Goal: Transaction & Acquisition: Download file/media

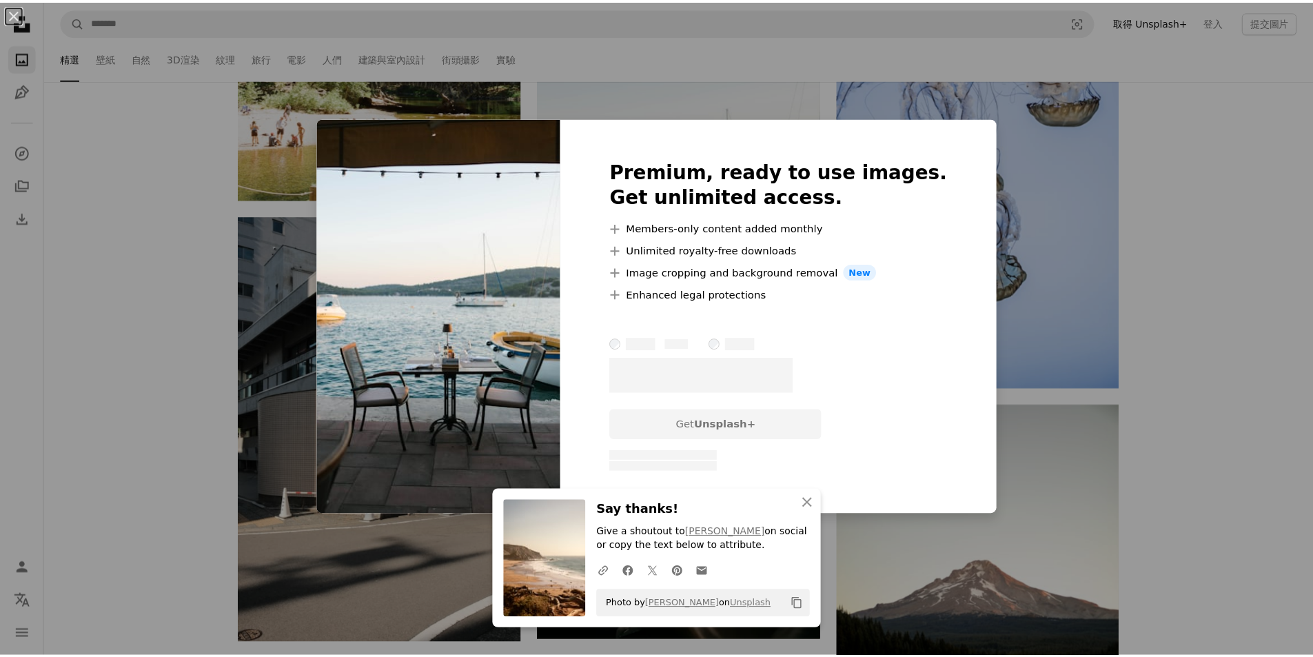
scroll to position [1448, 0]
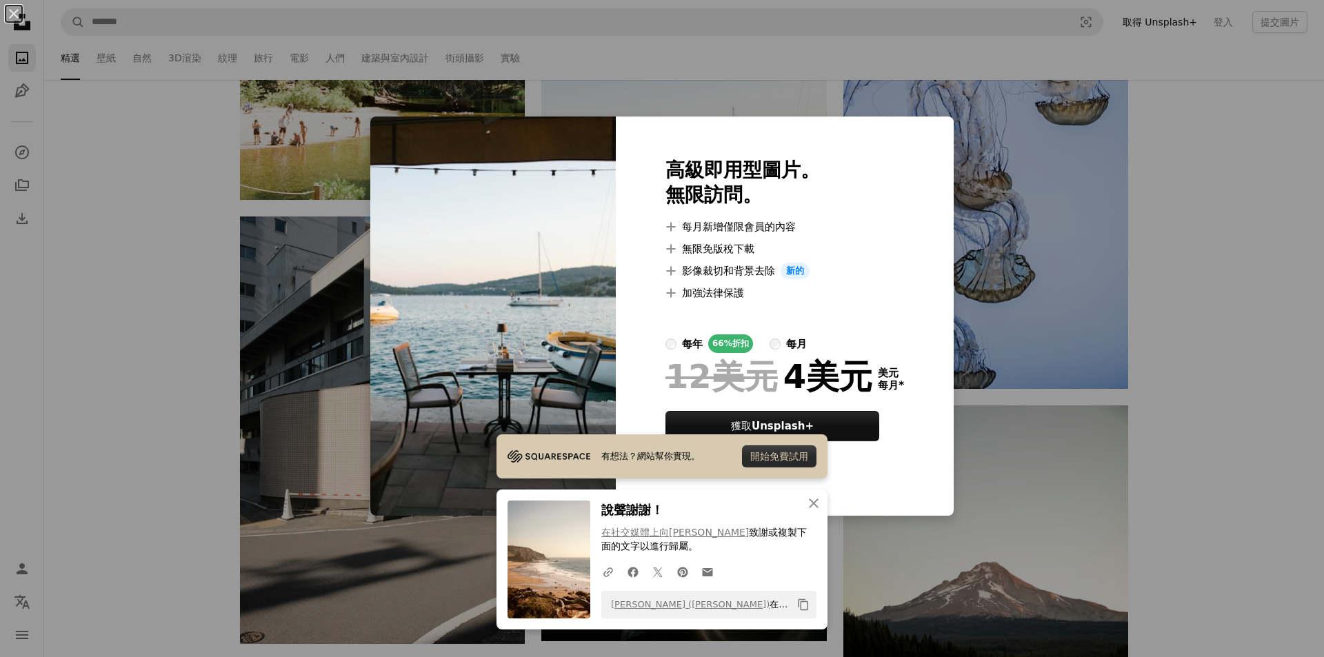
click at [1194, 158] on div "An X shape 有想法？網站幫你實現。 開始免費試用 An X shape 關閉 說聲謝謝！ 在社交媒體上向[PERSON_NAME] 致謝 或複製下面…" at bounding box center [662, 328] width 1324 height 657
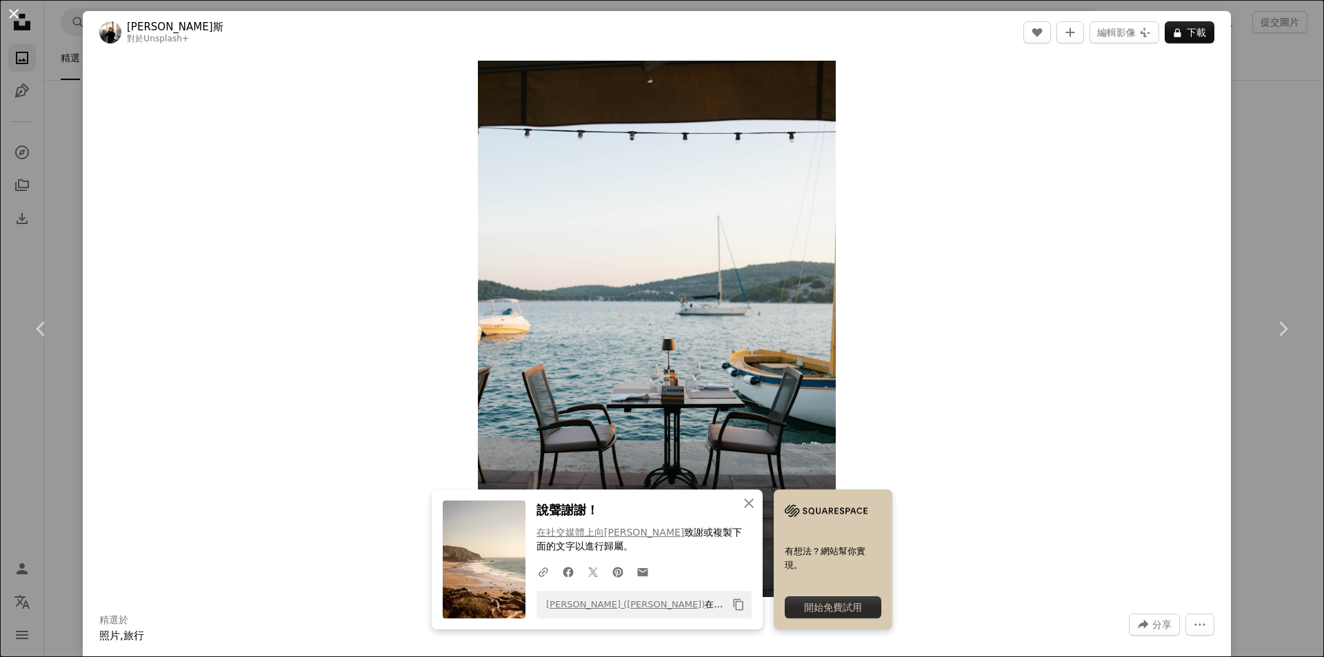
click at [10, 11] on button "An X shape" at bounding box center [14, 14] width 17 height 17
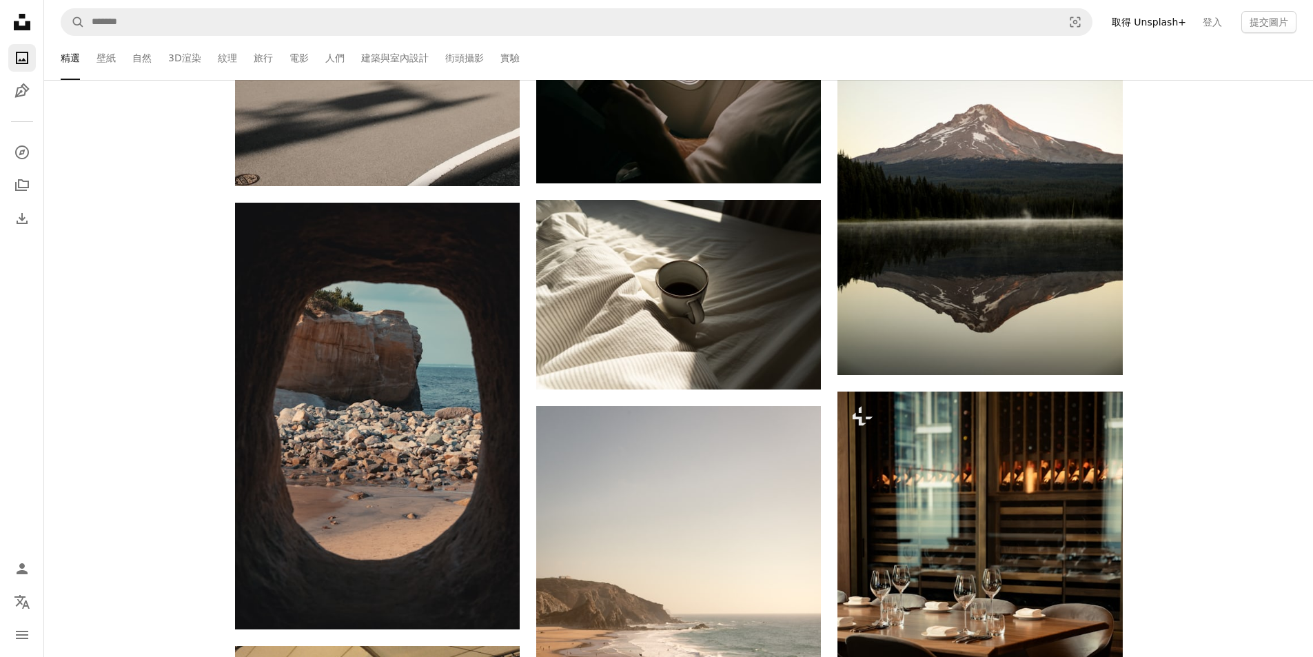
scroll to position [1930, 0]
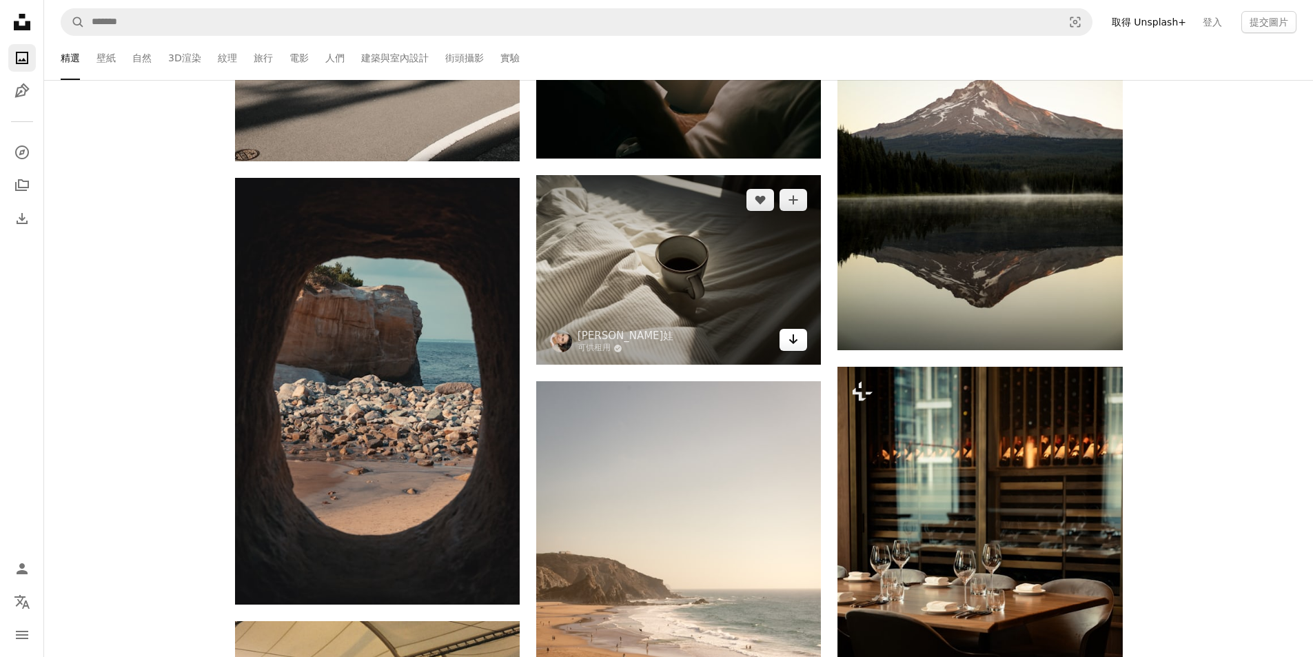
click at [789, 345] on icon "Arrow pointing down" at bounding box center [793, 339] width 11 height 17
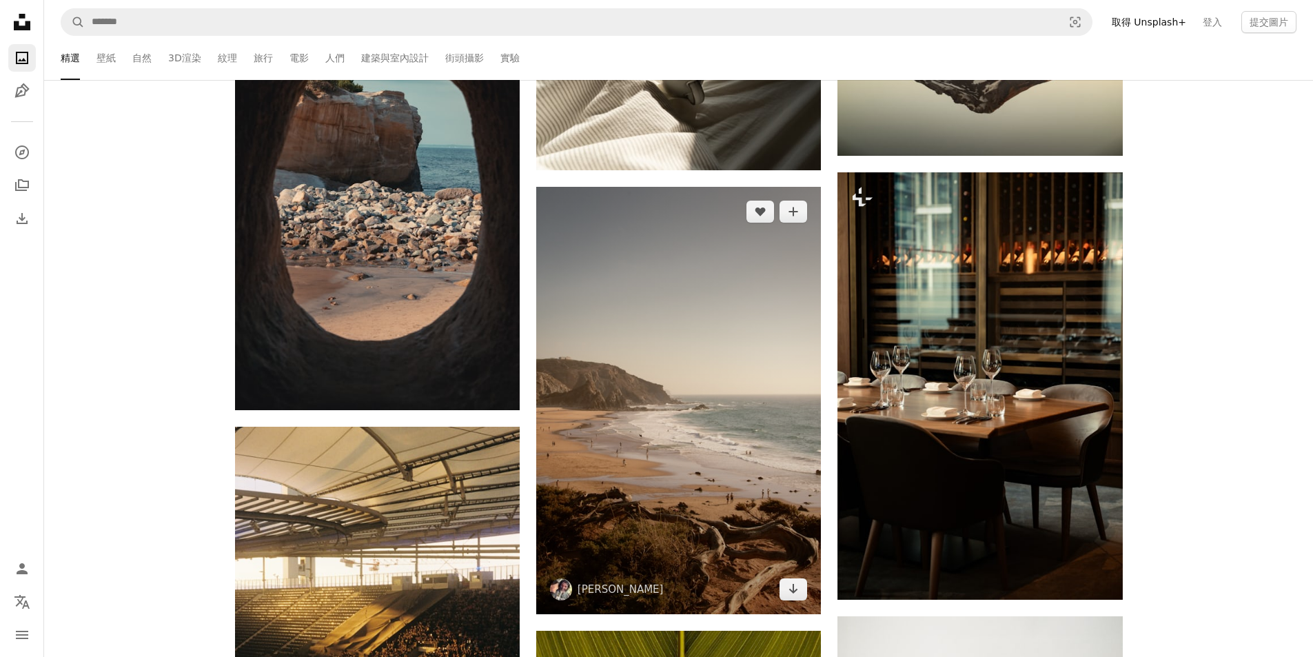
scroll to position [2137, 0]
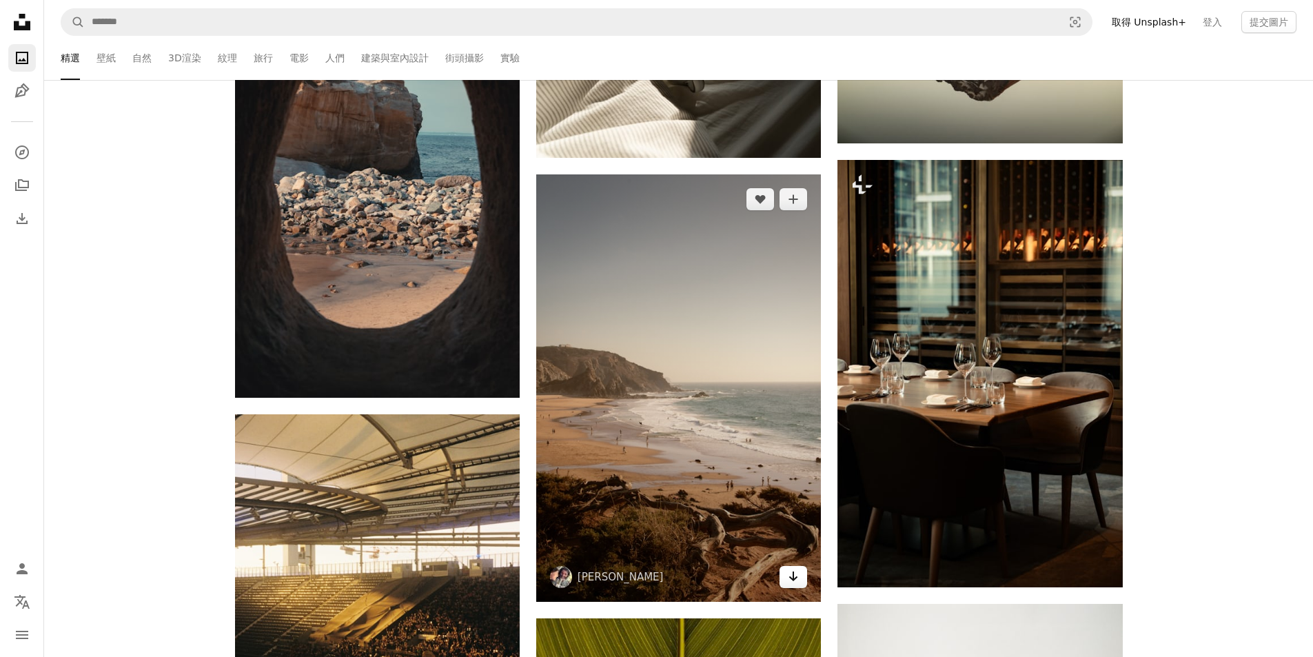
click at [796, 572] on icon "Arrow pointing down" at bounding box center [793, 576] width 11 height 17
